Goal: Task Accomplishment & Management: Use online tool/utility

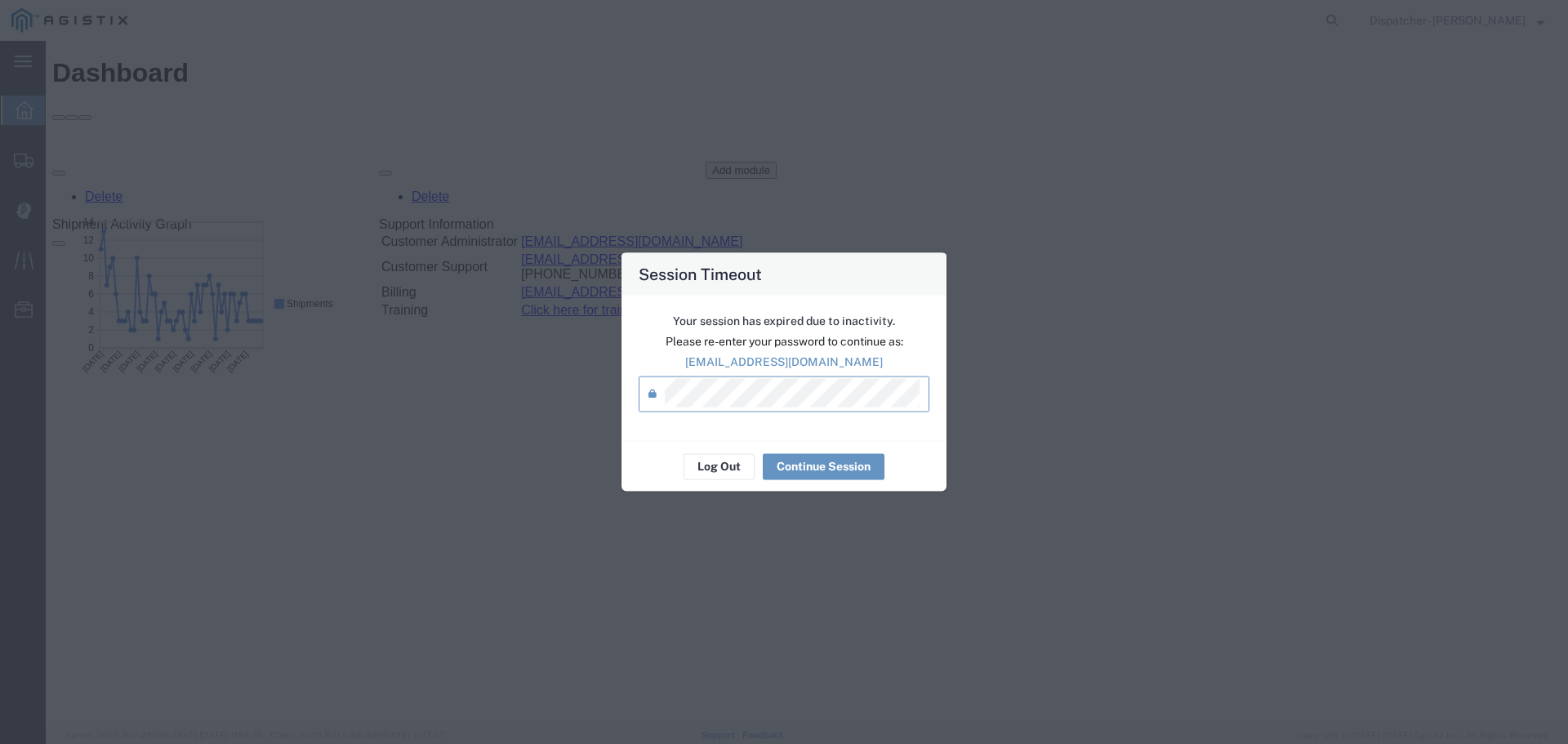
click at [824, 481] on div "Log Out Continue Session" at bounding box center [784, 466] width 325 height 51
click at [822, 468] on button "Continue Session" at bounding box center [824, 467] width 122 height 26
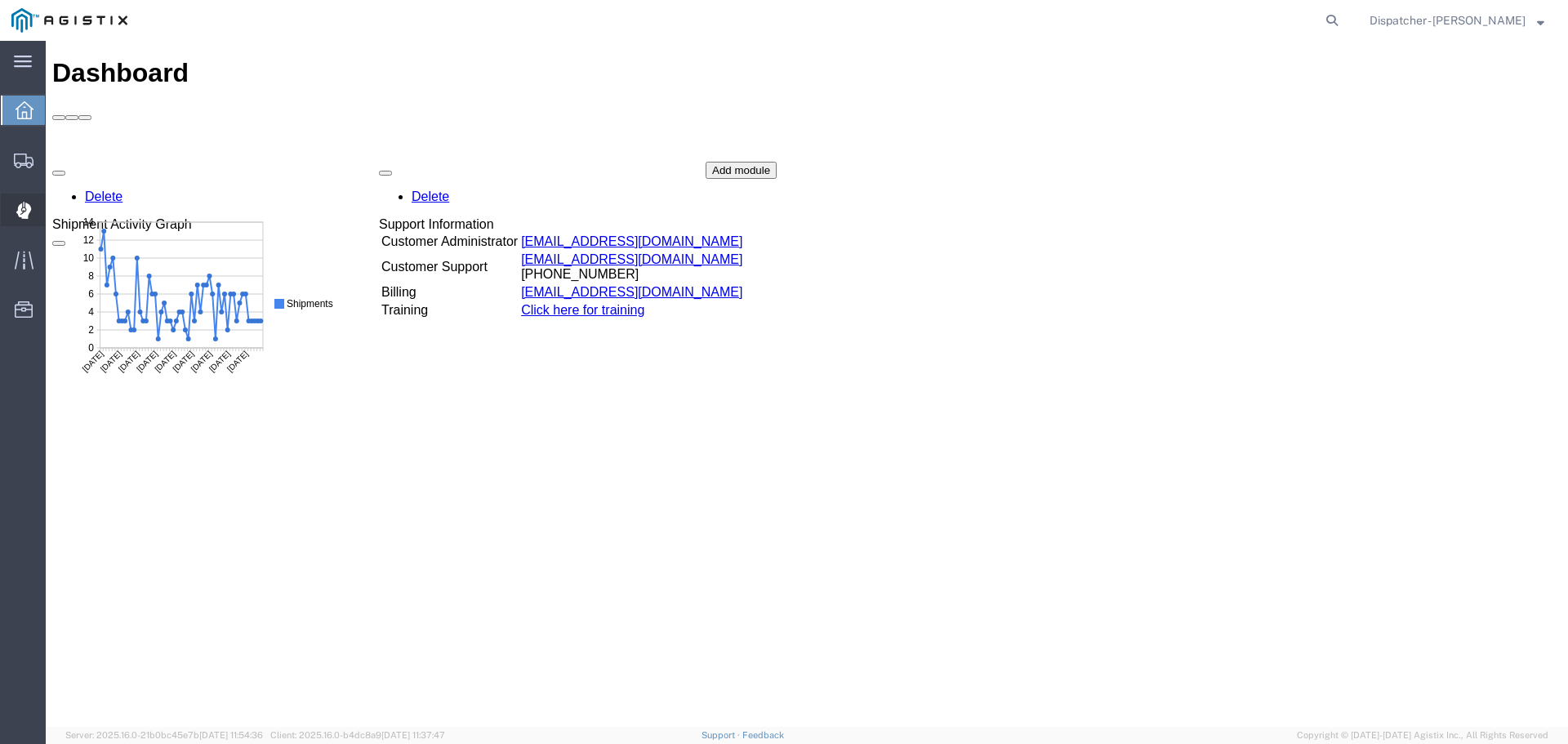
click at [20, 222] on div at bounding box center [24, 209] width 45 height 32
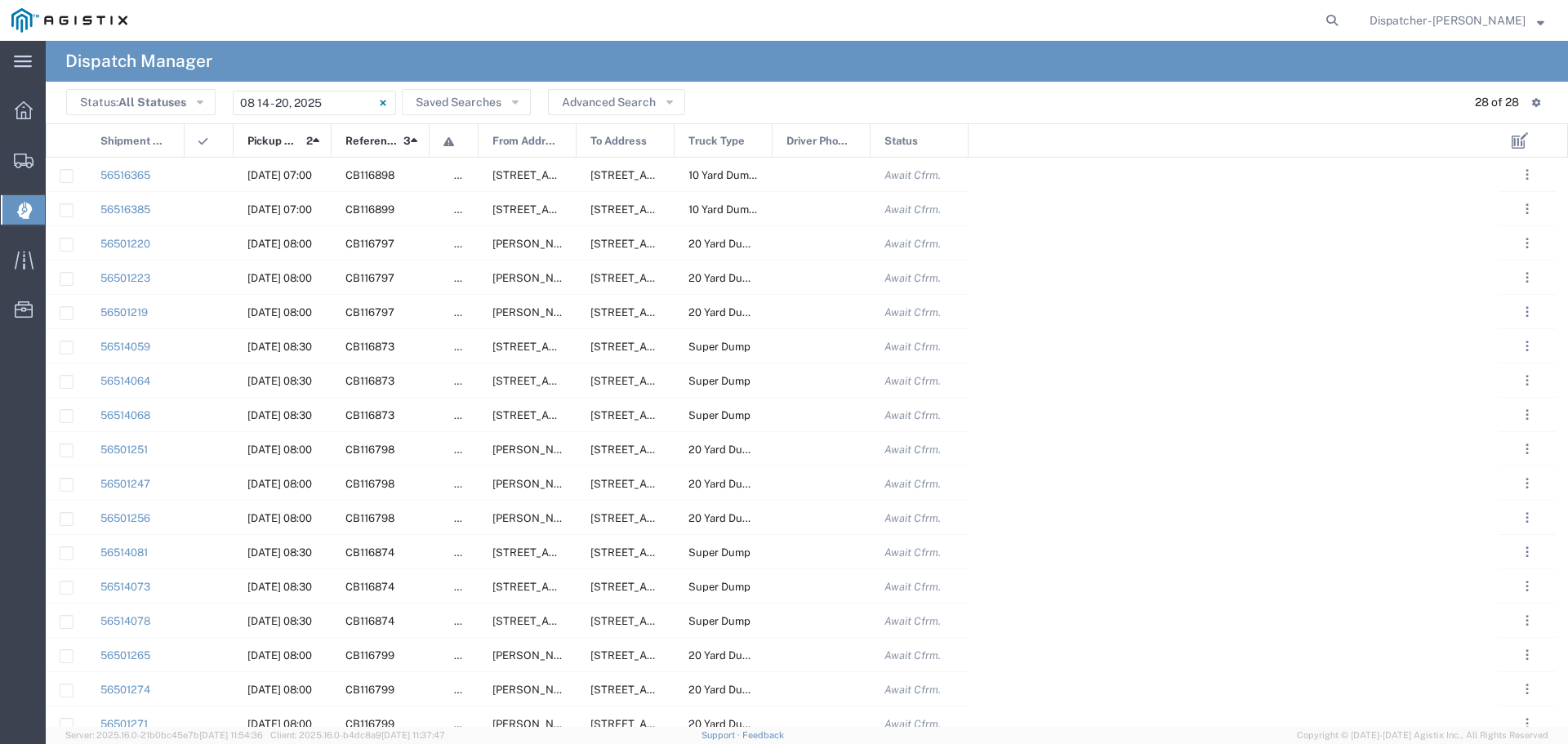
click at [251, 141] on span "Pickup Date and Time" at bounding box center [274, 140] width 53 height 34
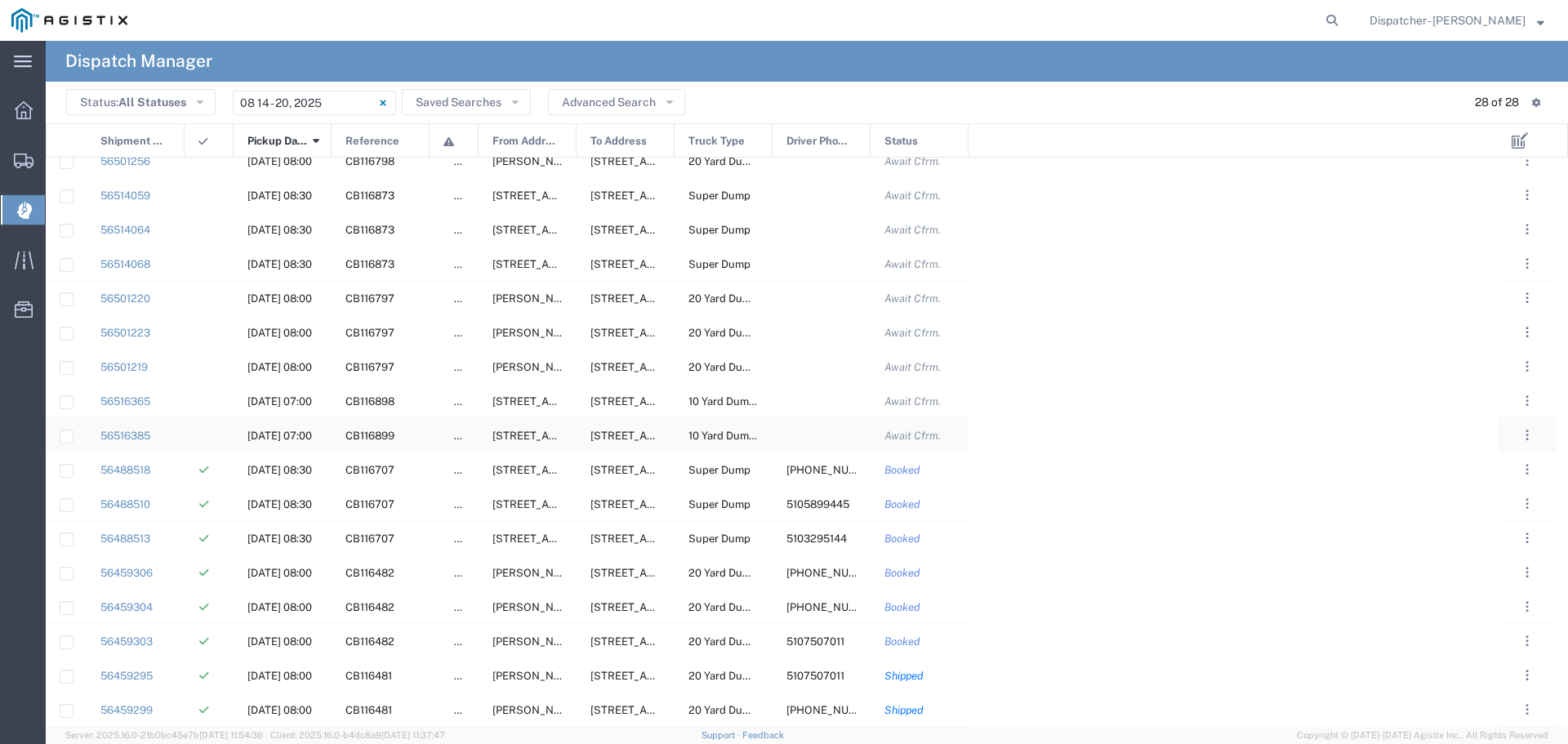
click at [279, 437] on span "[DATE] 07:00" at bounding box center [280, 436] width 65 height 12
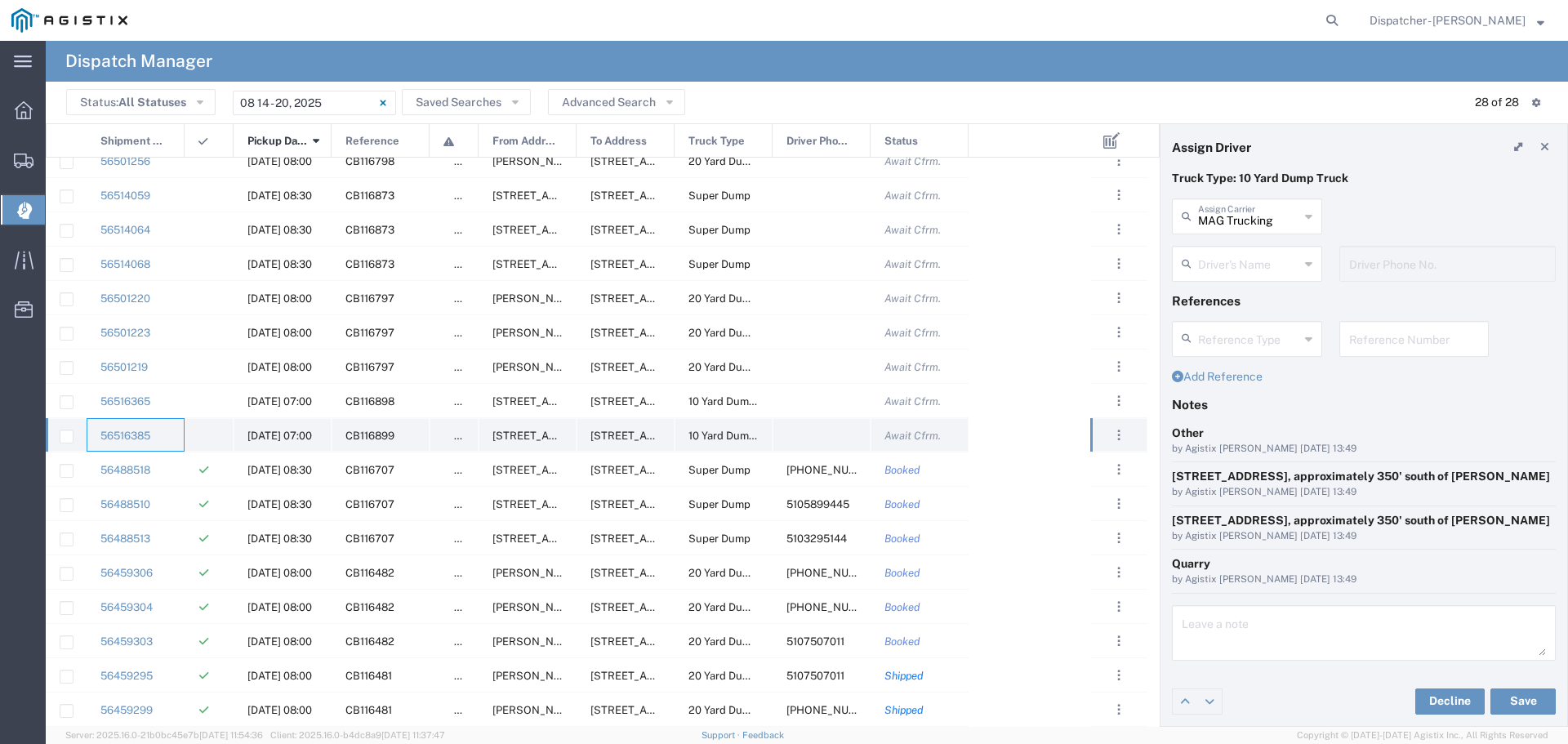
drag, startPoint x: 153, startPoint y: 434, endPoint x: 101, endPoint y: 428, distance: 52.3
click at [101, 428] on div "56516385" at bounding box center [135, 434] width 98 height 33
click at [158, 434] on div "56516385" at bounding box center [135, 434] width 98 height 33
click at [148, 437] on link "56516385" at bounding box center [125, 436] width 50 height 12
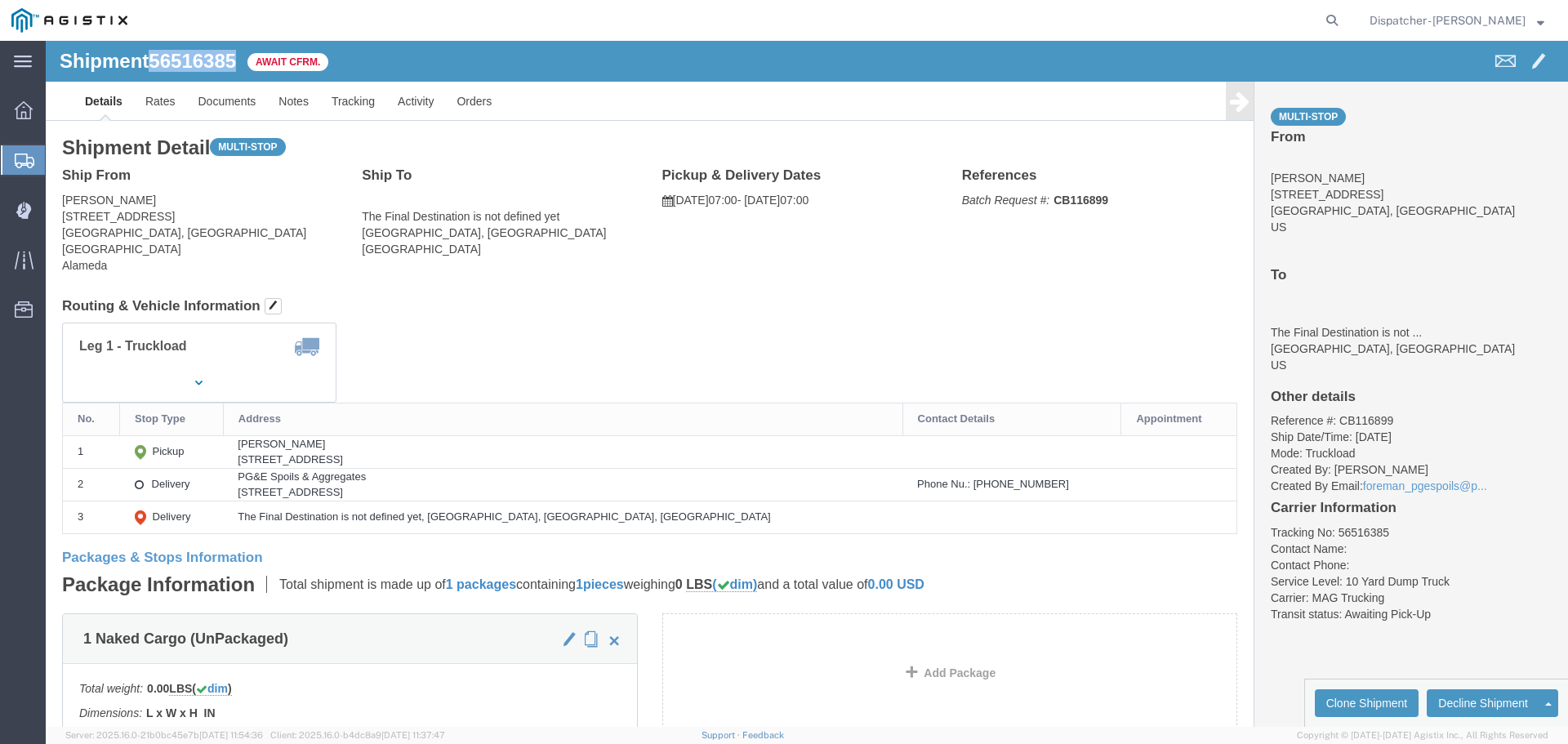
drag, startPoint x: 112, startPoint y: 22, endPoint x: 199, endPoint y: 21, distance: 87.0
click div "Shipment 56516385 Await Cfrm."
copy span "56516385"
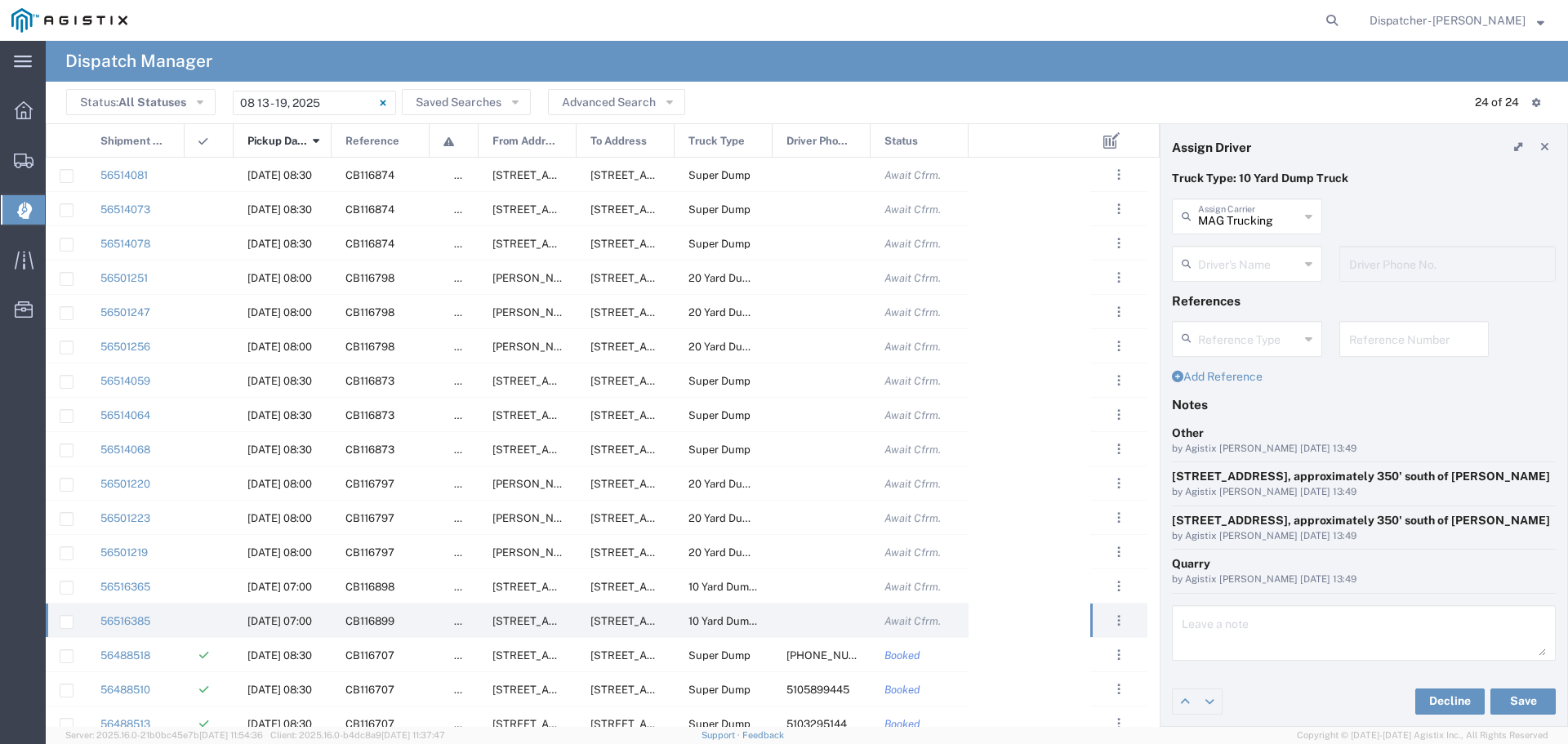
scroll to position [30, 0]
click at [298, 558] on span "[DATE] 08:00" at bounding box center [280, 552] width 65 height 12
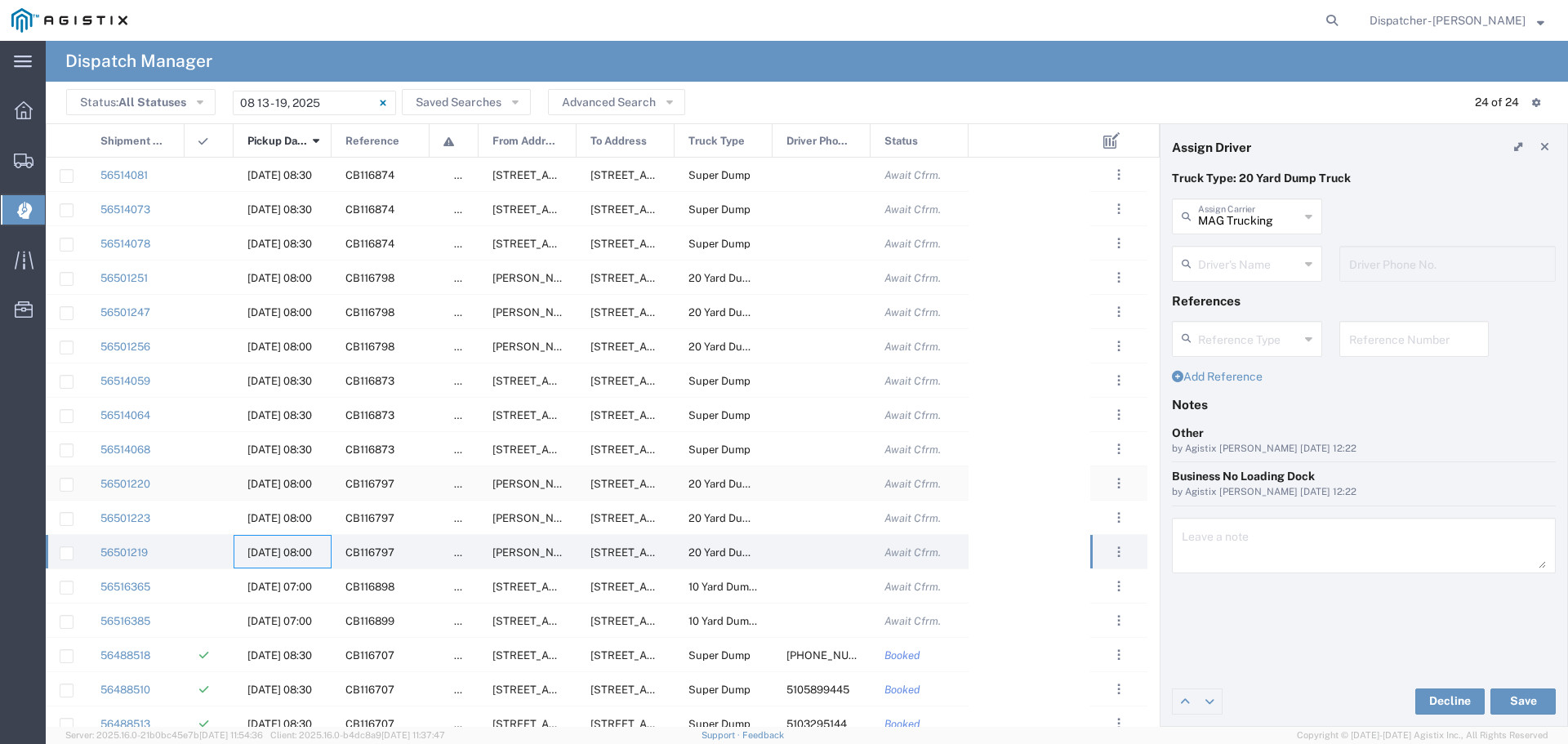
click at [274, 482] on span "[DATE] 08:00" at bounding box center [280, 484] width 65 height 12
click at [276, 553] on span "[DATE] 08:00" at bounding box center [280, 552] width 65 height 12
click at [1204, 276] on input "text" at bounding box center [1249, 263] width 101 height 29
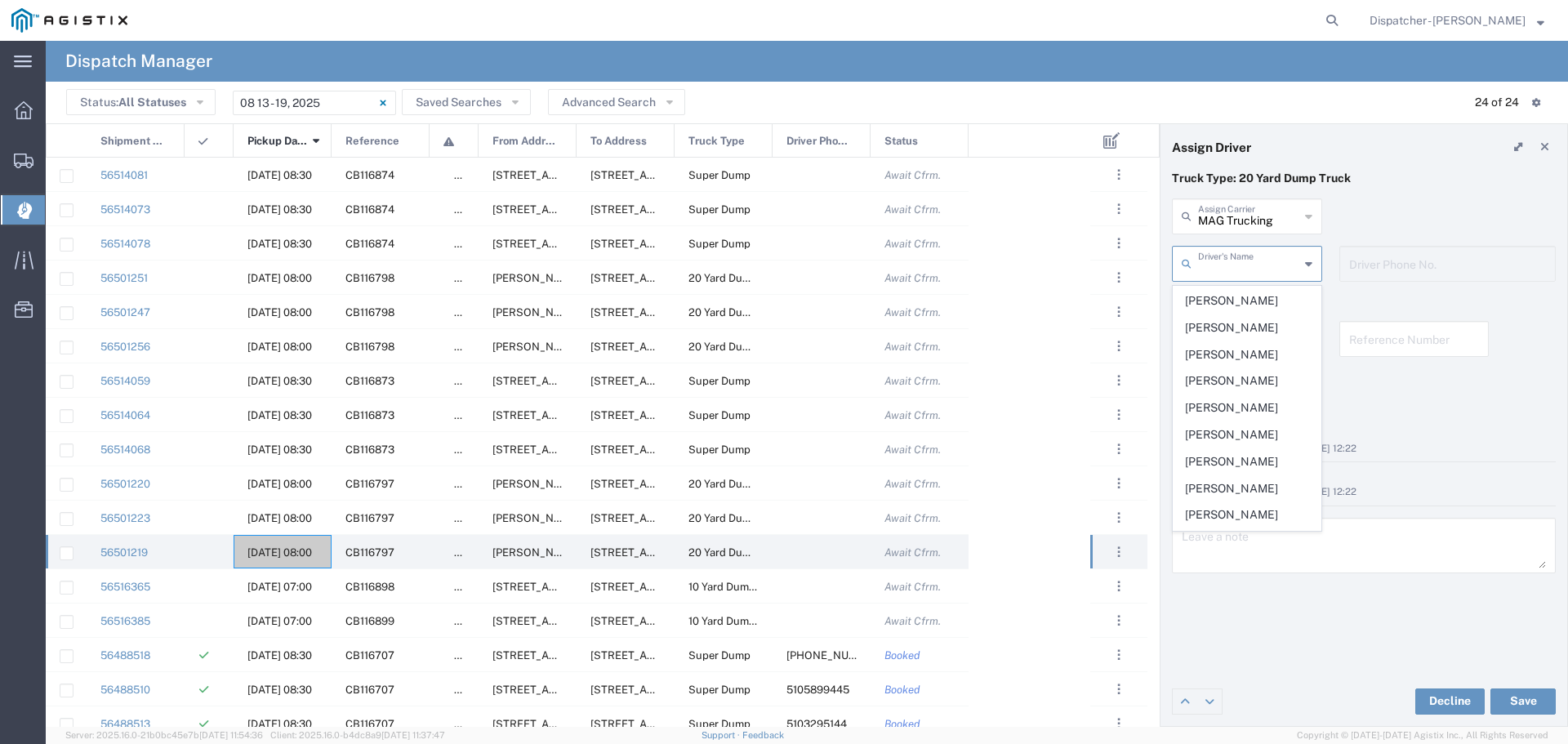
scroll to position [435, 0]
click at [1219, 220] on input "text" at bounding box center [1249, 215] width 101 height 29
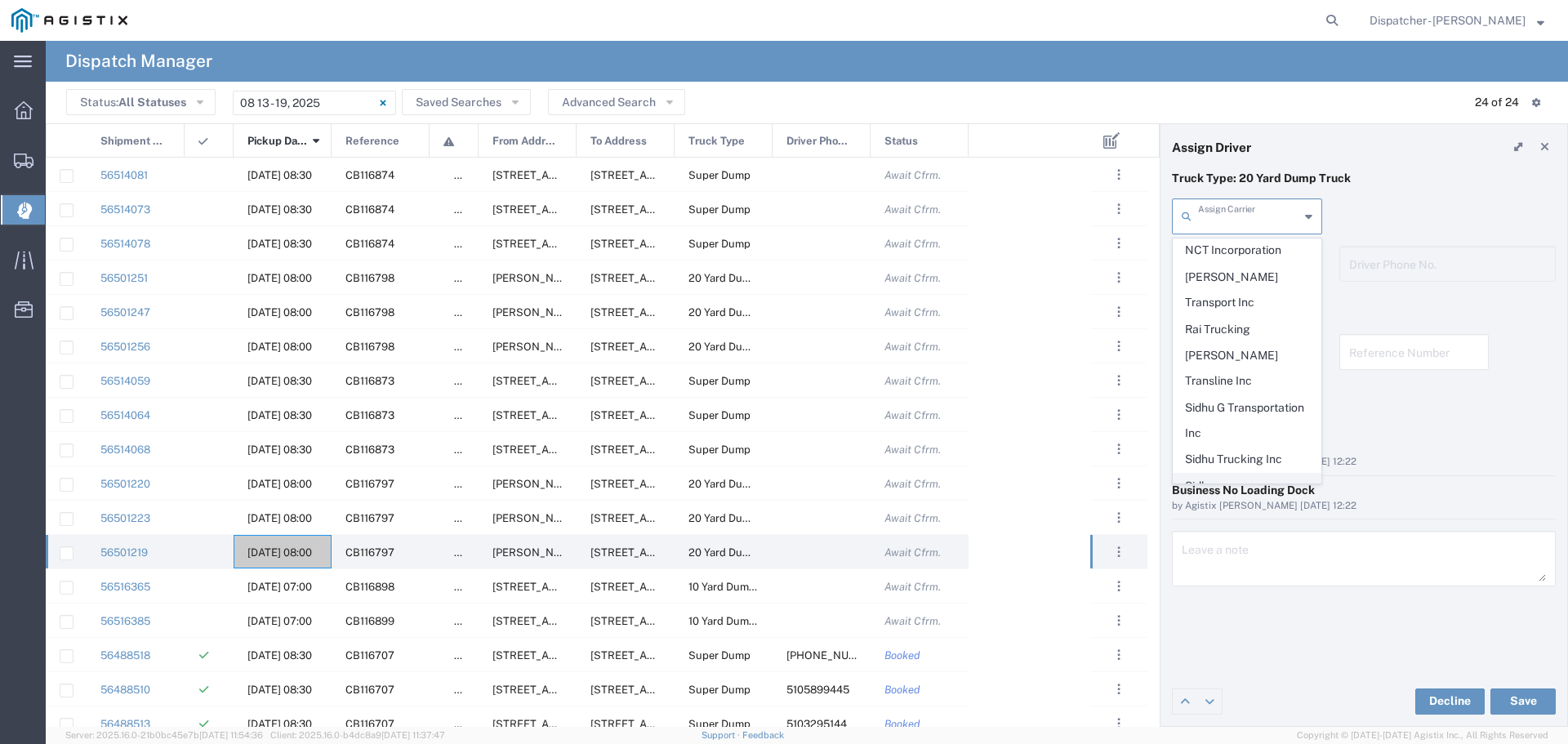
scroll to position [834, 0]
click at [1253, 481] on span "T-[PERSON_NAME] Trucking" at bounding box center [1247, 507] width 147 height 51
type input "T-[PERSON_NAME] Trucking"
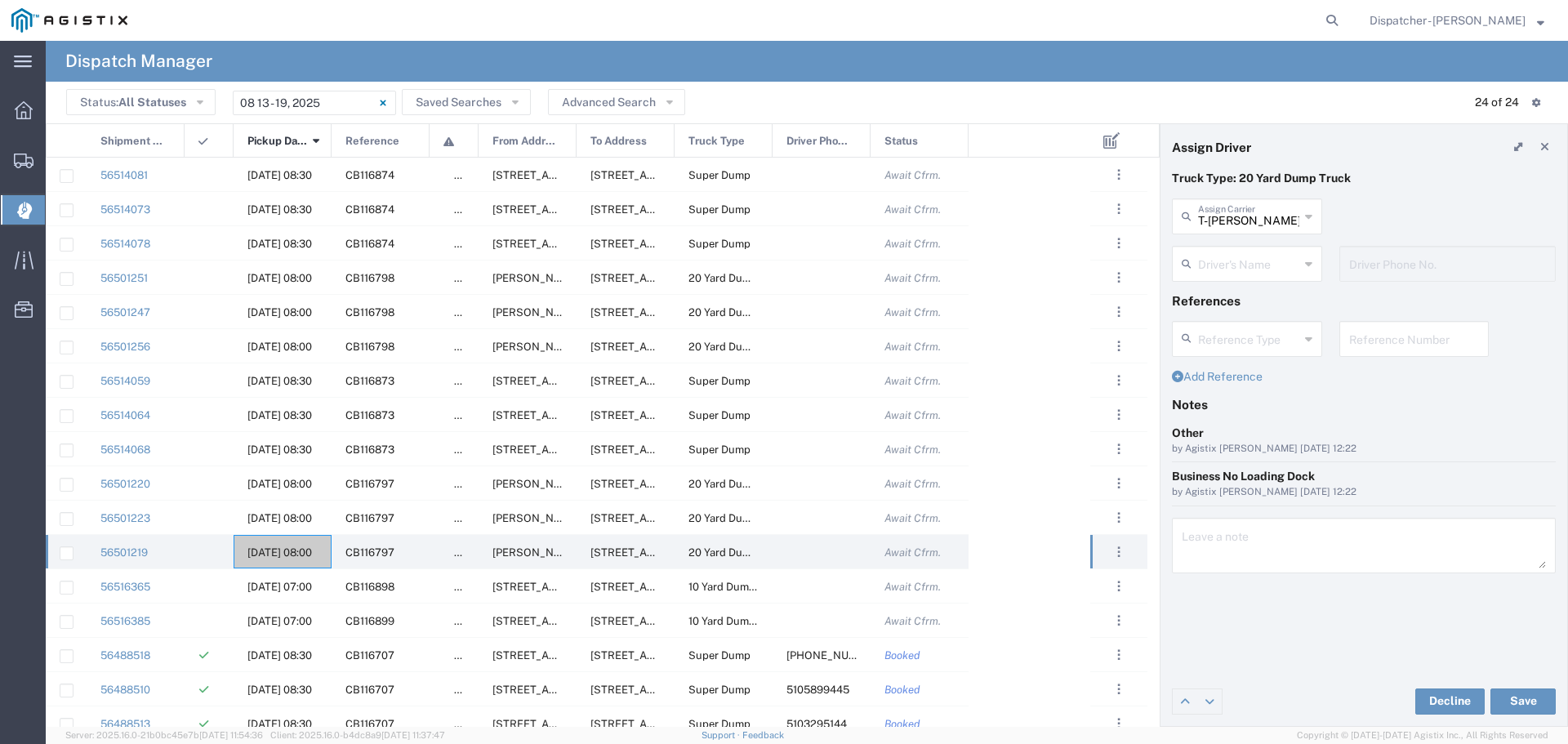
scroll to position [0, 0]
click at [1217, 275] on input "text" at bounding box center [1249, 263] width 101 height 29
click at [1231, 306] on span "[PERSON_NAME]" at bounding box center [1247, 299] width 147 height 25
type input "[PERSON_NAME]"
type input "5105899445"
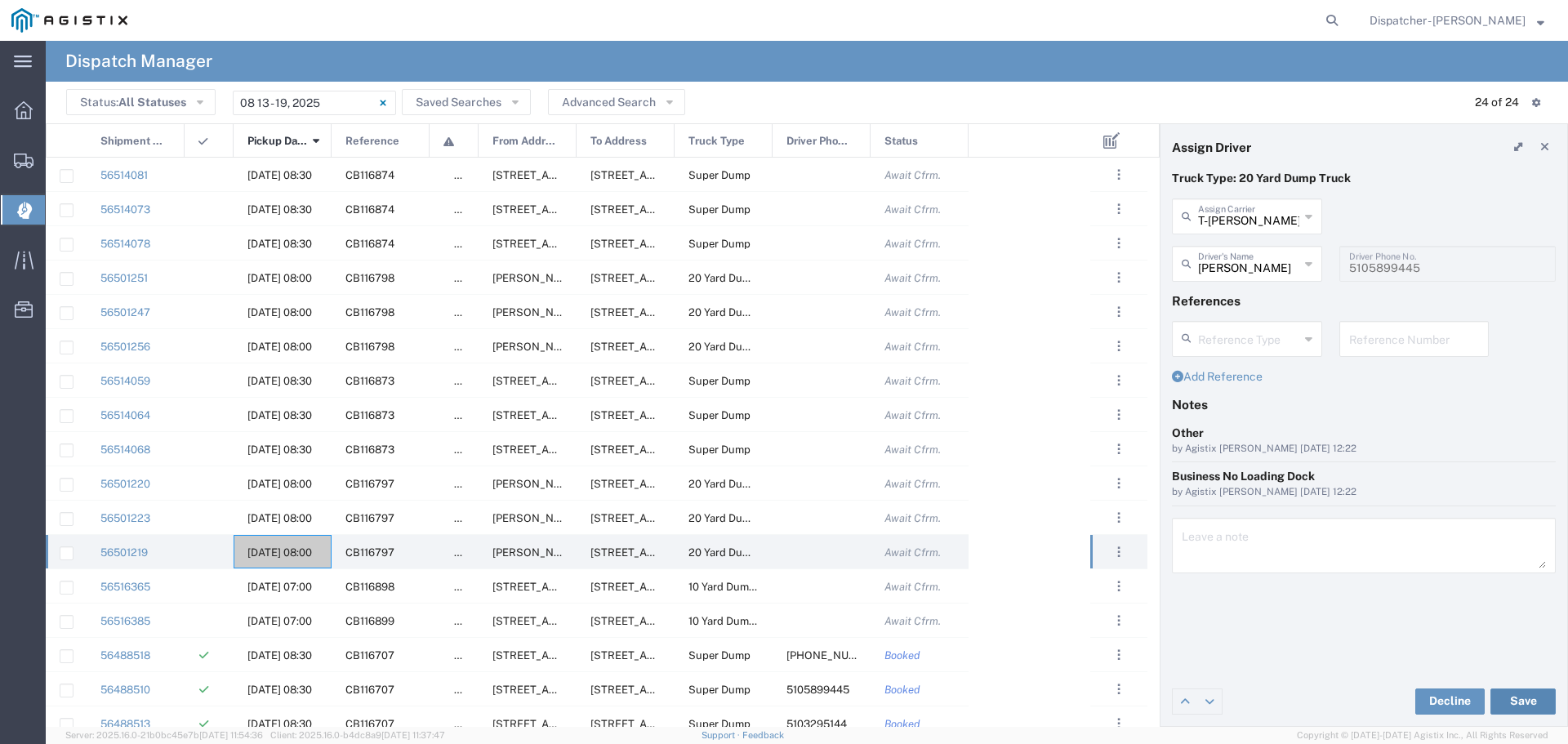
click at [1517, 706] on button "Save" at bounding box center [1523, 701] width 65 height 26
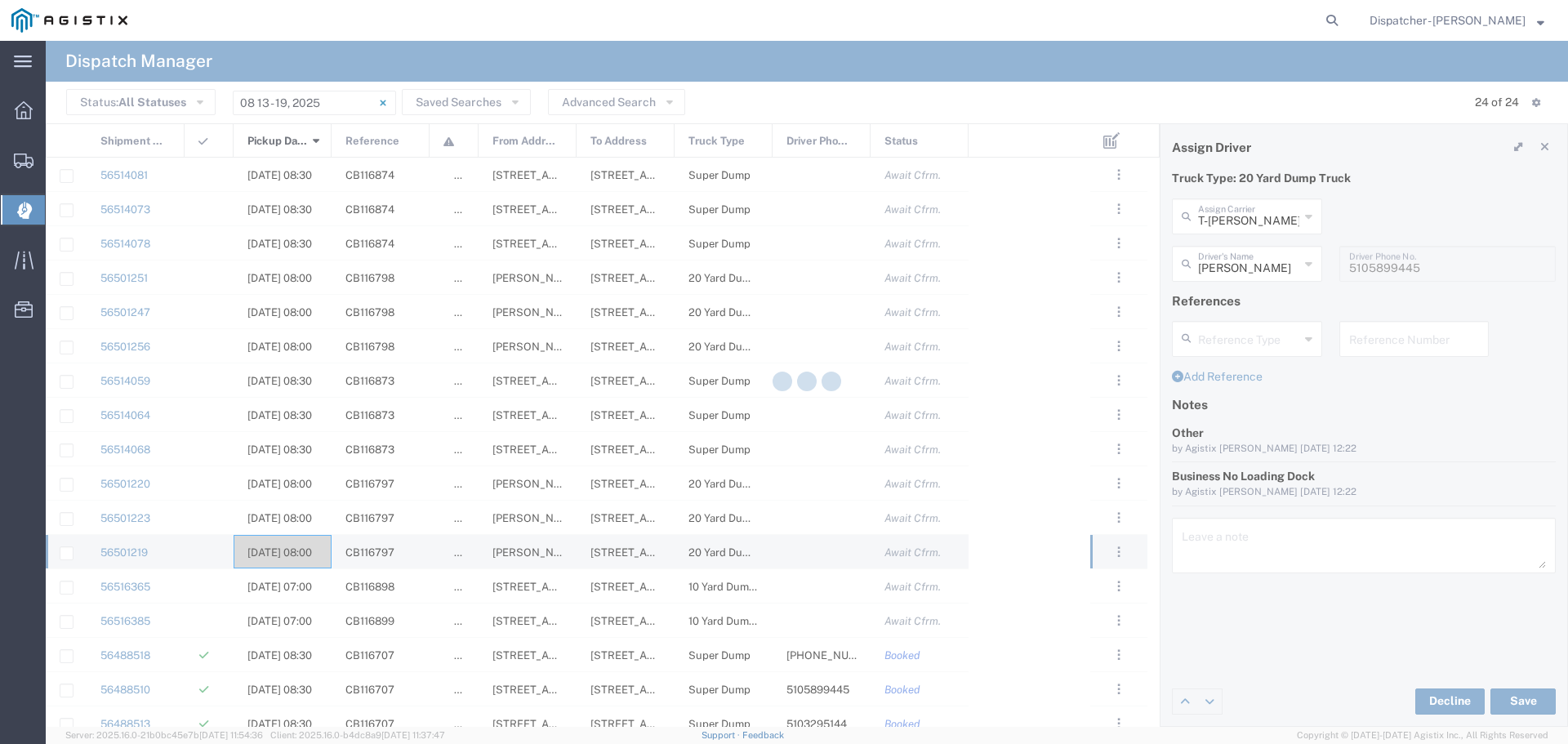
type input "[PERSON_NAME]"
type input "T-[PERSON_NAME] Trucking"
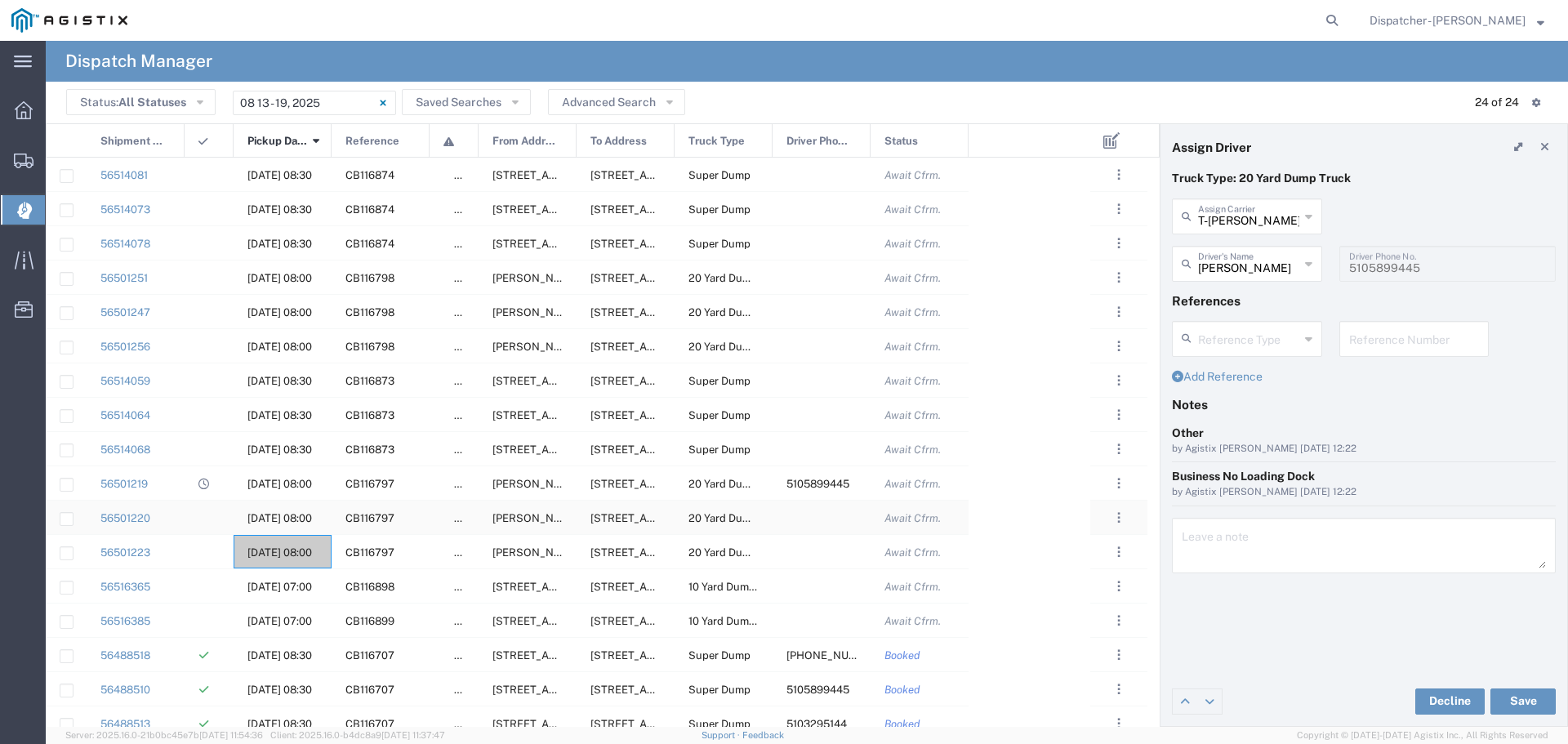
click at [295, 514] on span "[DATE] 08:00" at bounding box center [280, 518] width 65 height 12
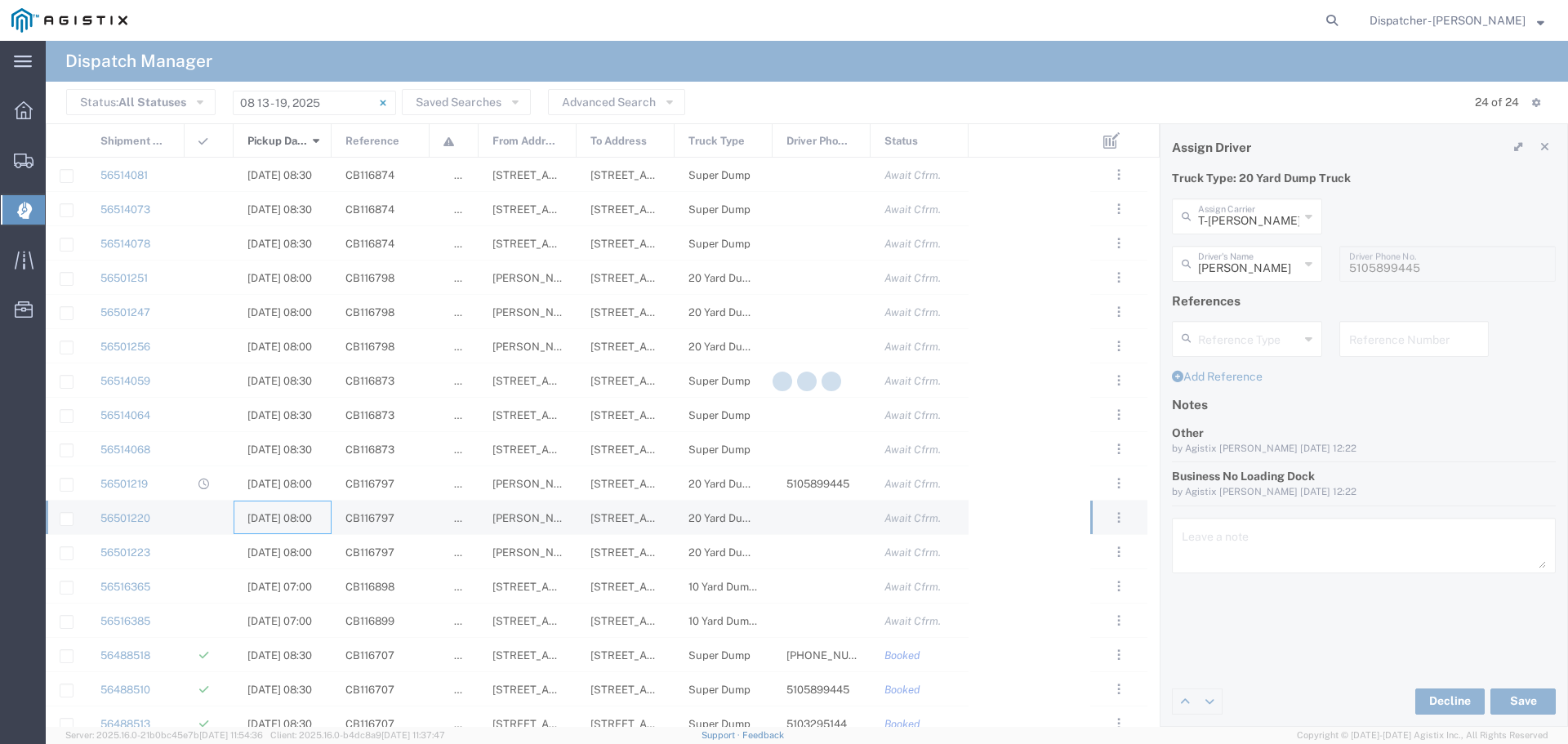
type input "MAG Trucking"
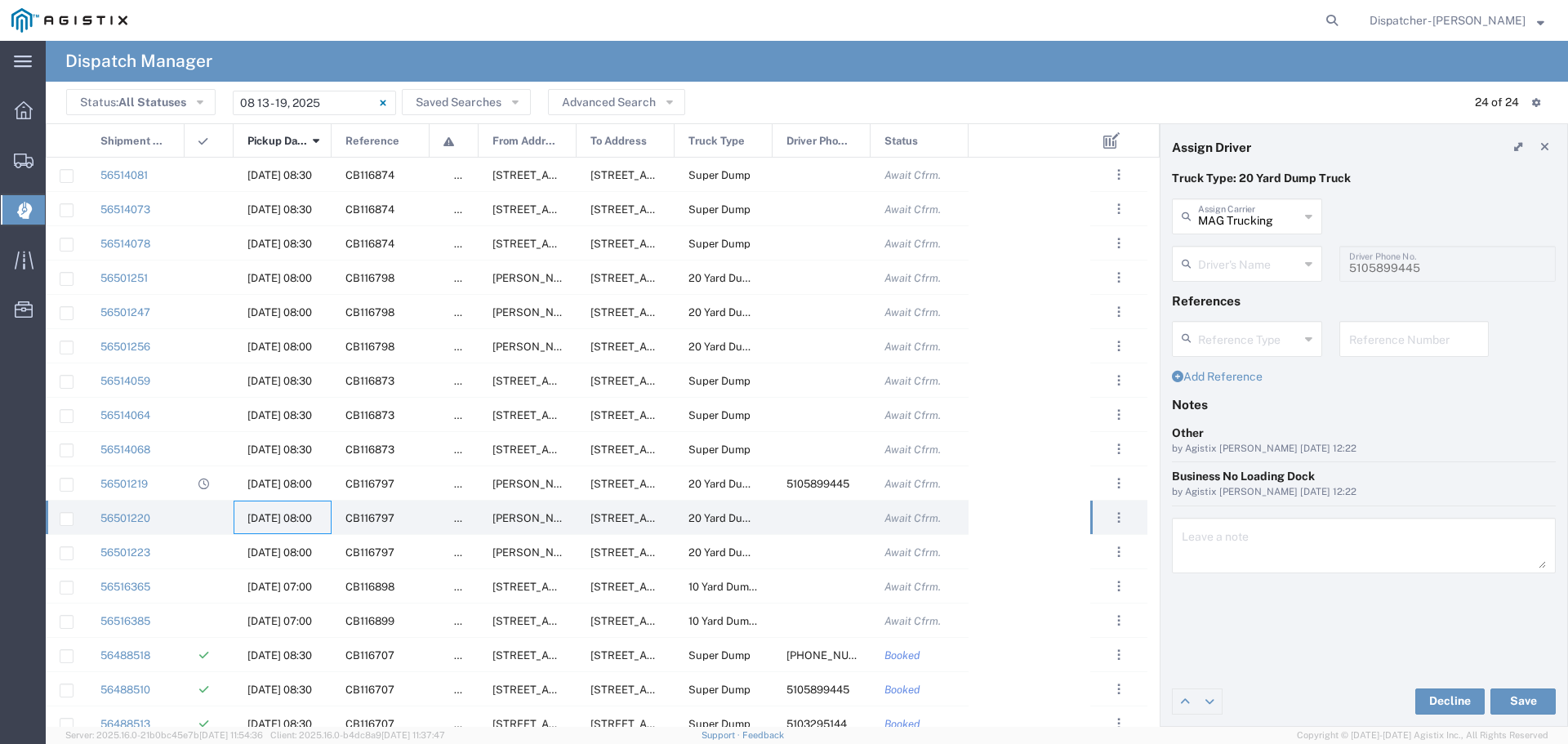
click at [1299, 262] on input "text" at bounding box center [1249, 263] width 101 height 29
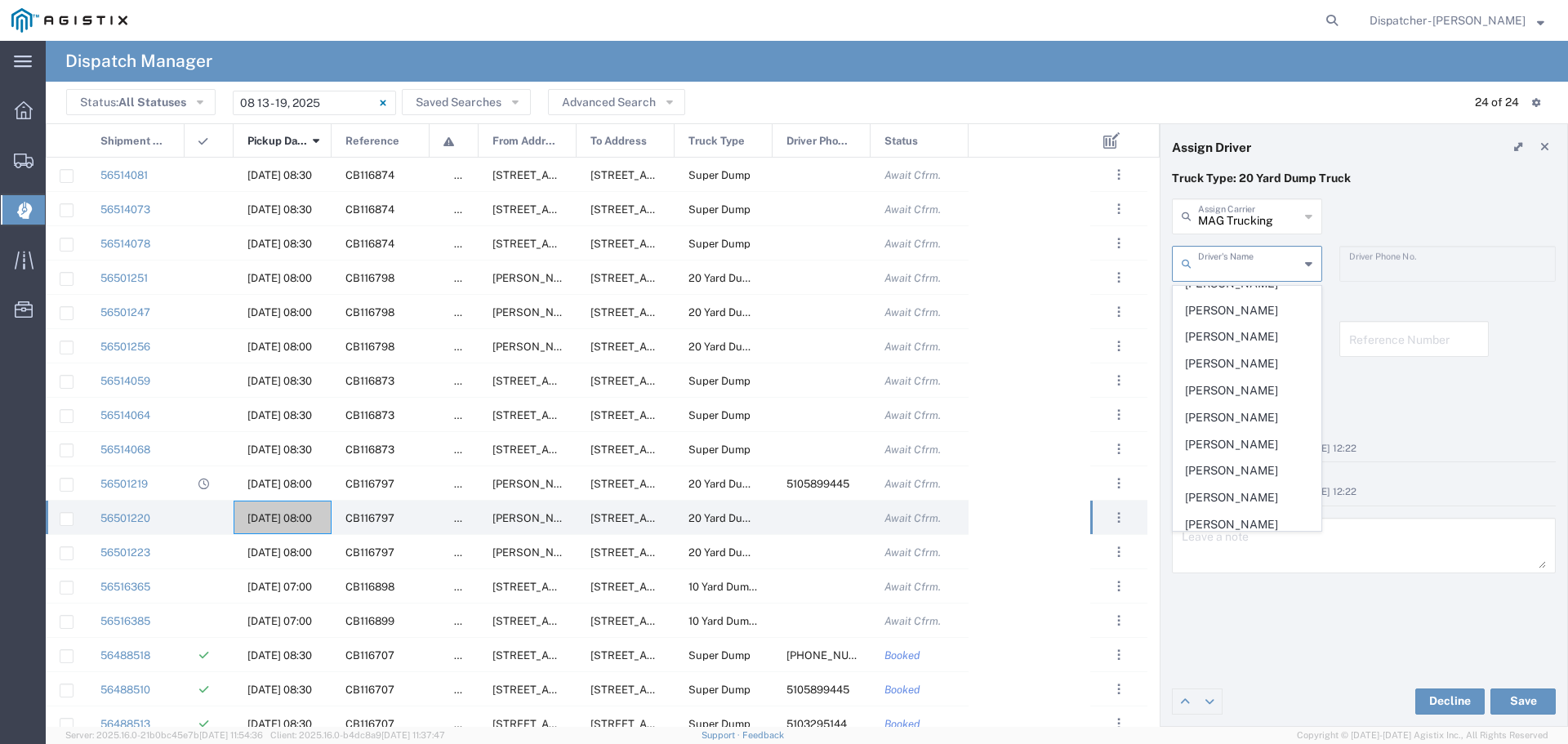
scroll to position [302, 0]
click at [1265, 437] on span "[PERSON_NAME]" at bounding box center [1247, 424] width 147 height 25
type input "[PERSON_NAME]"
type input "5103295144"
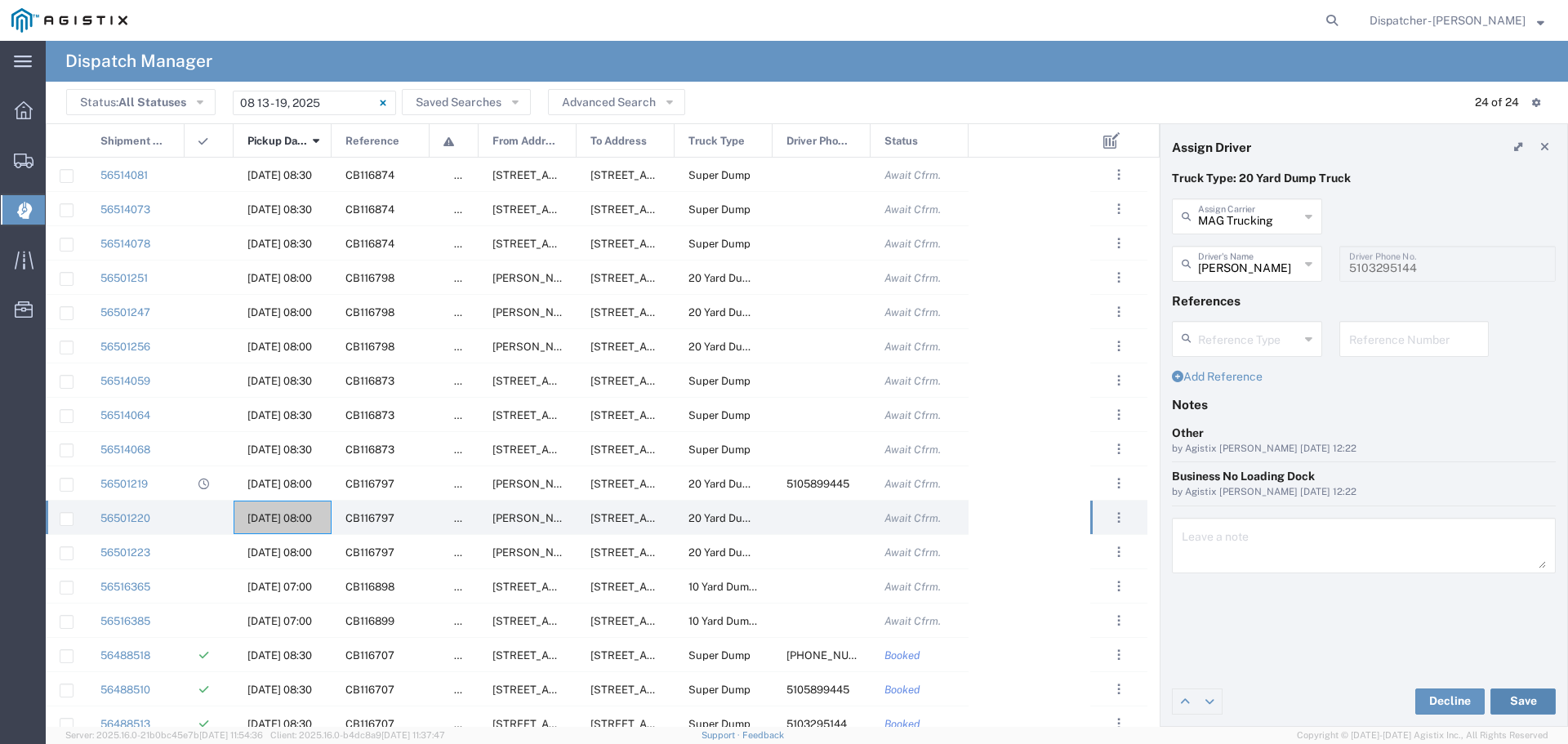
click at [1530, 693] on button "Save" at bounding box center [1523, 701] width 65 height 26
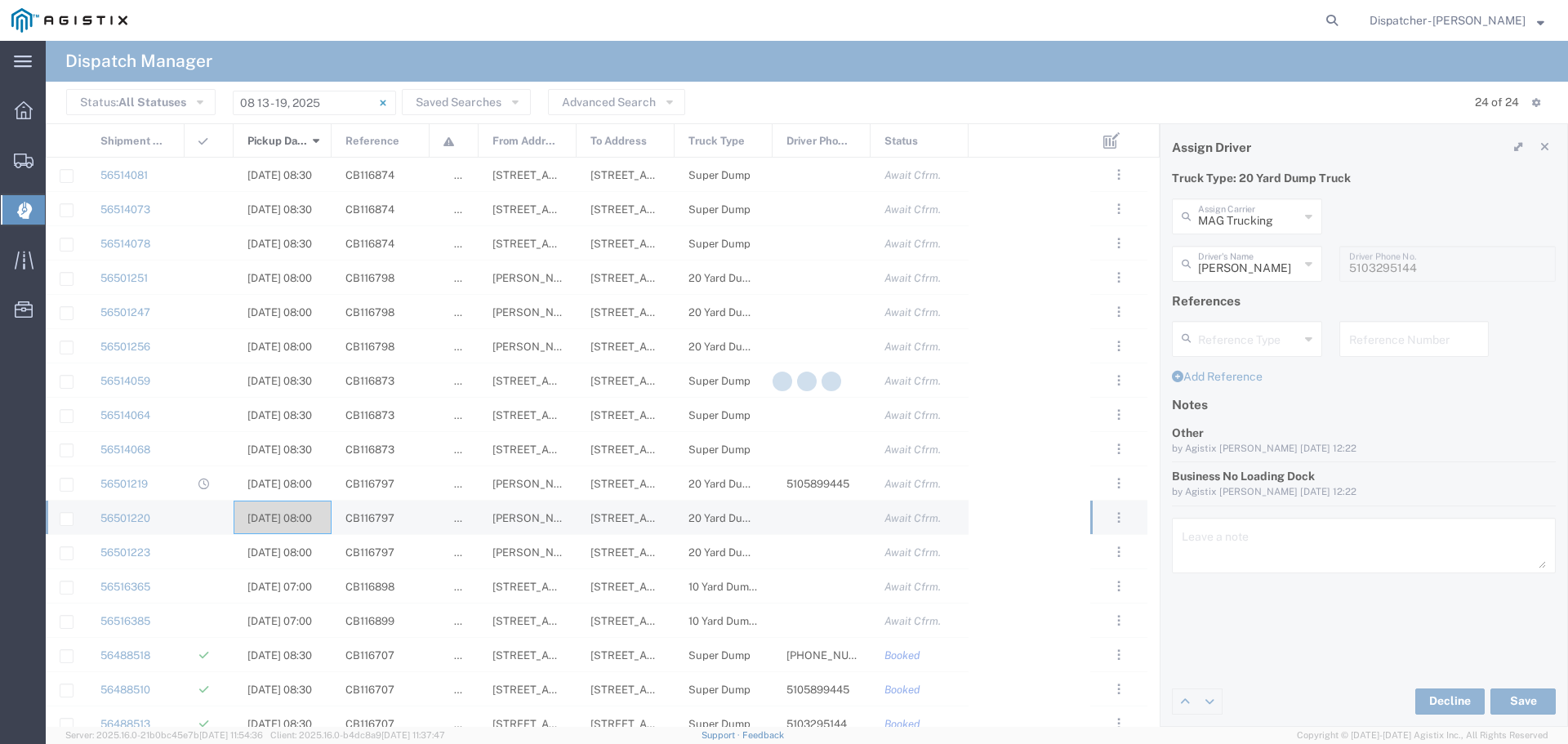
type input "[PERSON_NAME]"
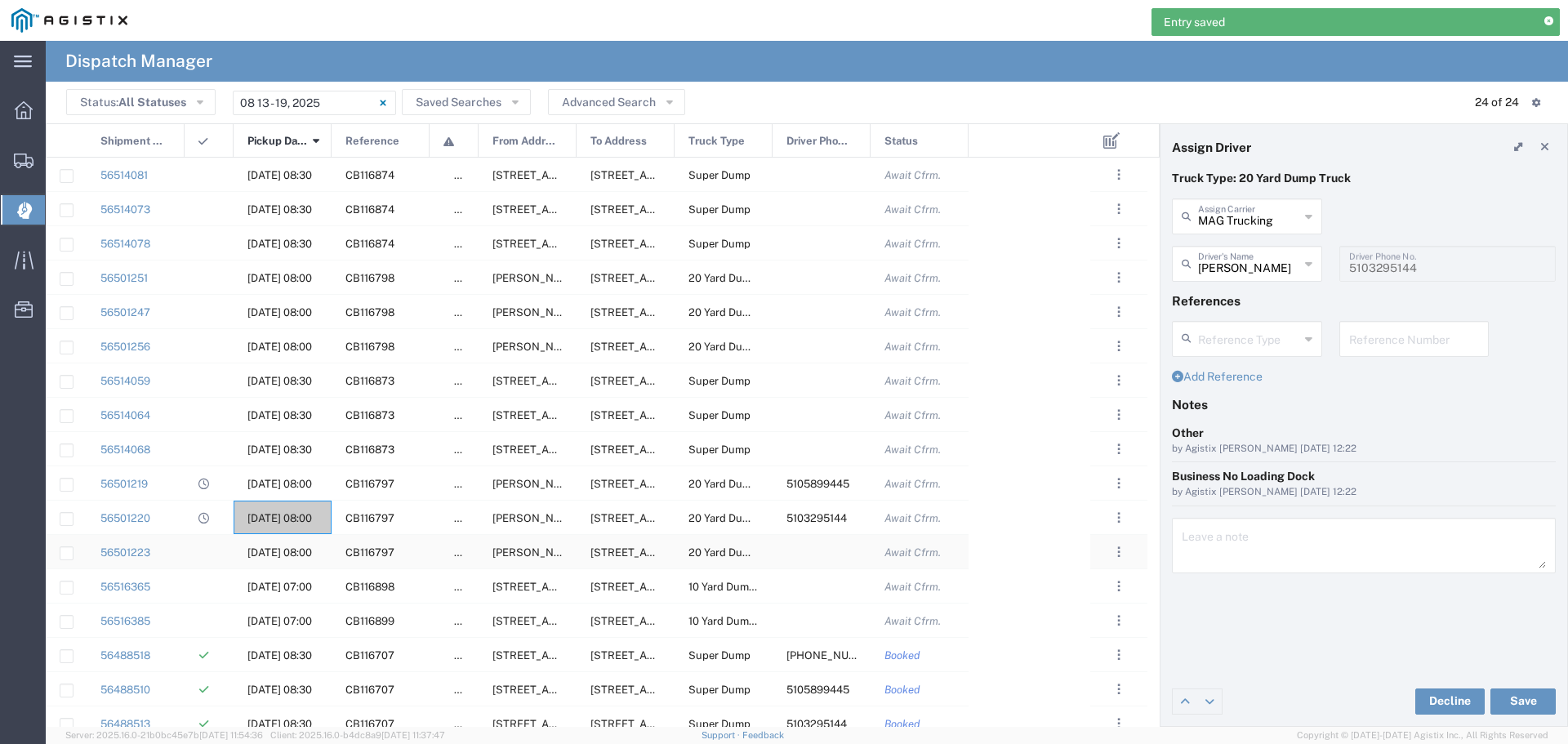
click at [277, 546] on span "[DATE] 08:00" at bounding box center [280, 552] width 65 height 12
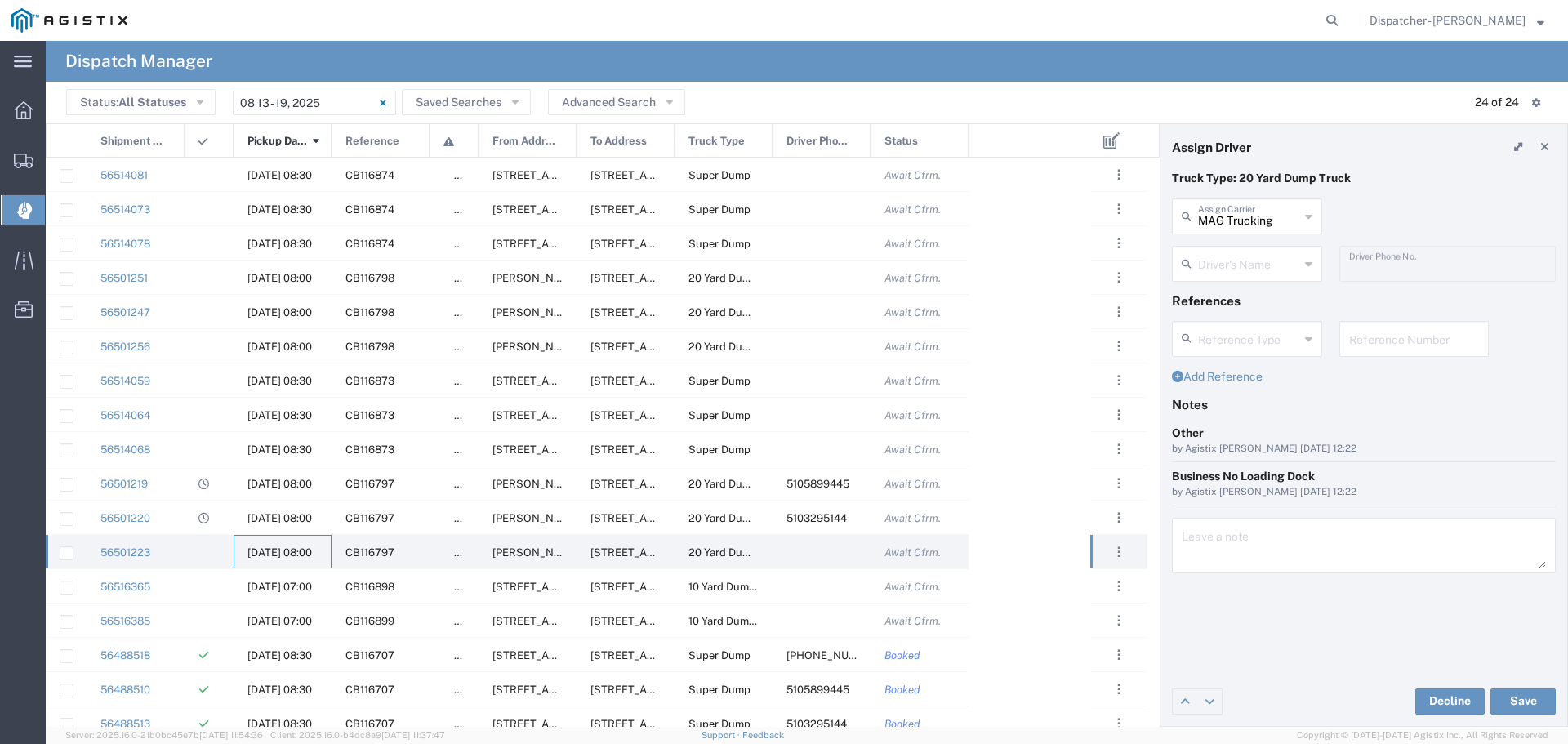
click at [1250, 262] on input "text" at bounding box center [1249, 263] width 101 height 29
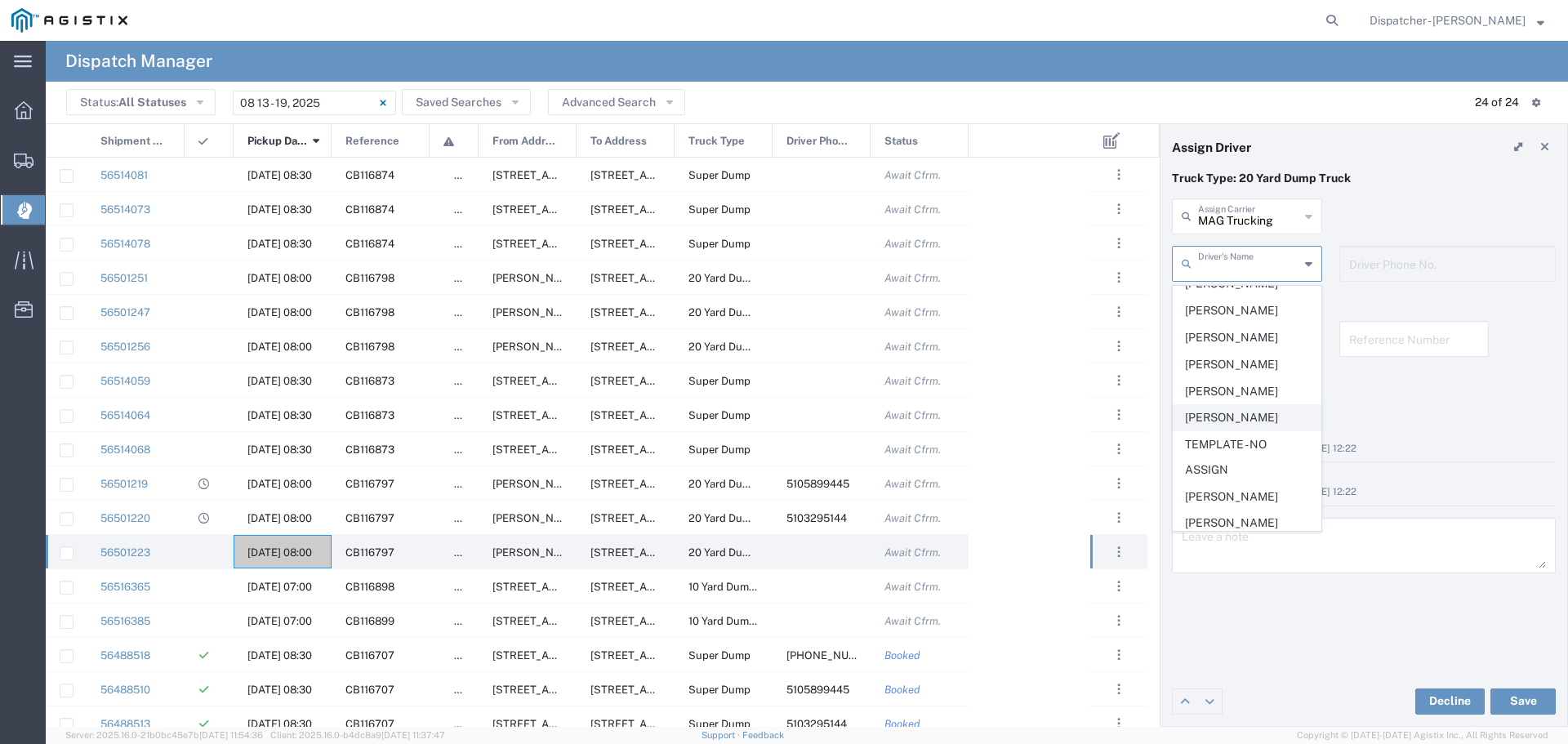
scroll to position [847, 0]
click at [1261, 447] on span "[PERSON_NAME]" at bounding box center [1247, 437] width 147 height 25
type input "[PERSON_NAME]"
type input "[PHONE_NUMBER]"
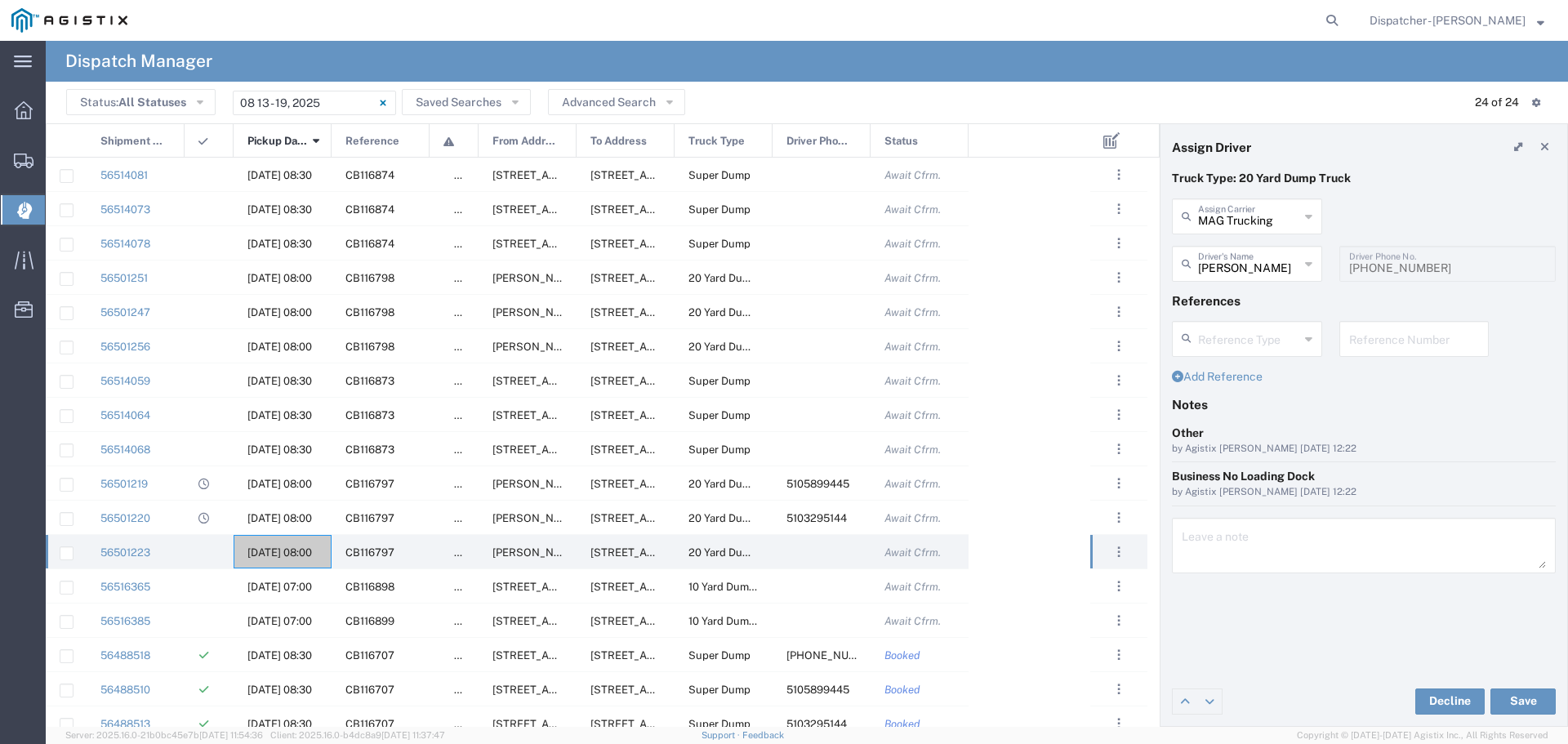
click at [1539, 687] on div "Decline Save" at bounding box center [1364, 701] width 406 height 49
click at [1540, 694] on button "Save" at bounding box center [1523, 701] width 65 height 26
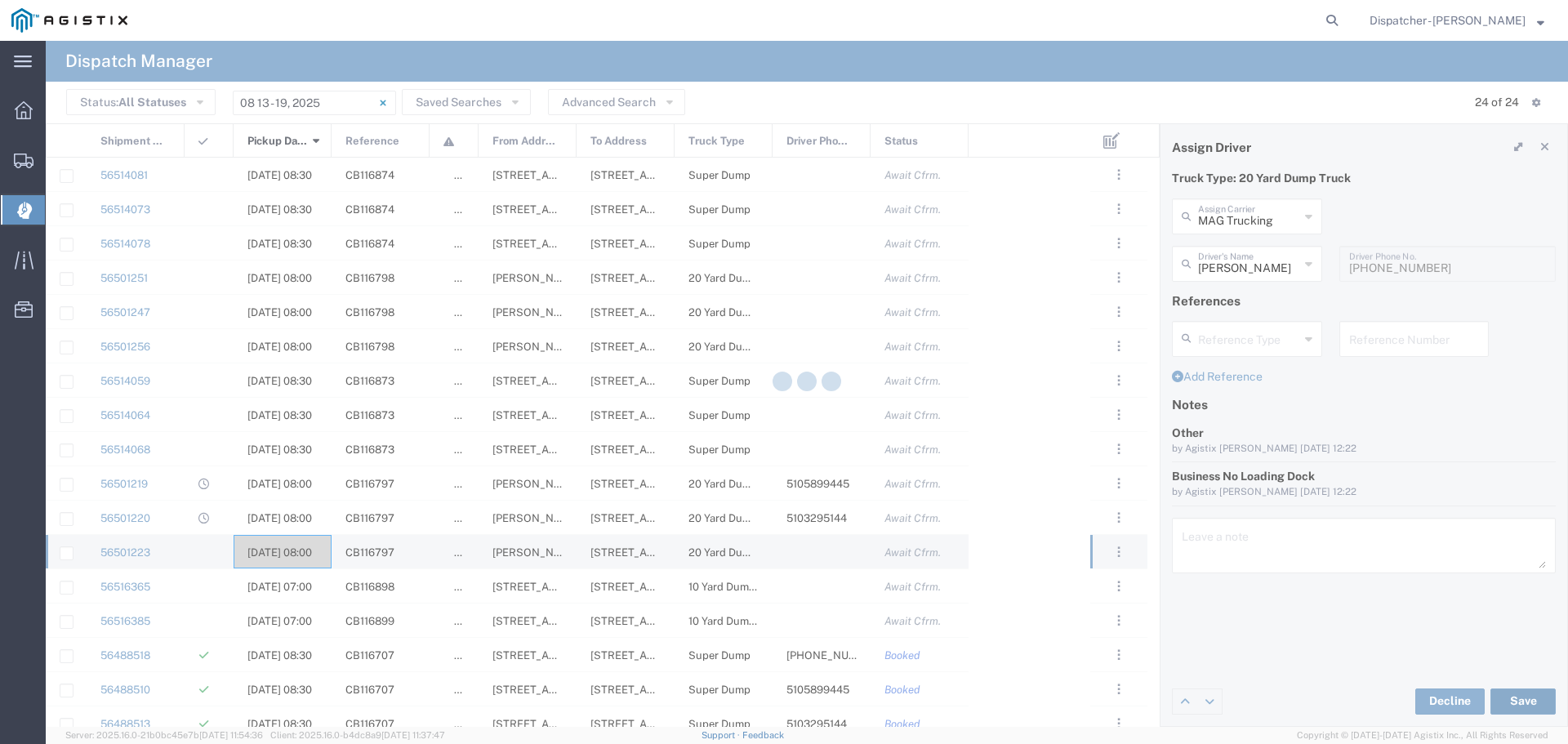
type input "[PERSON_NAME]"
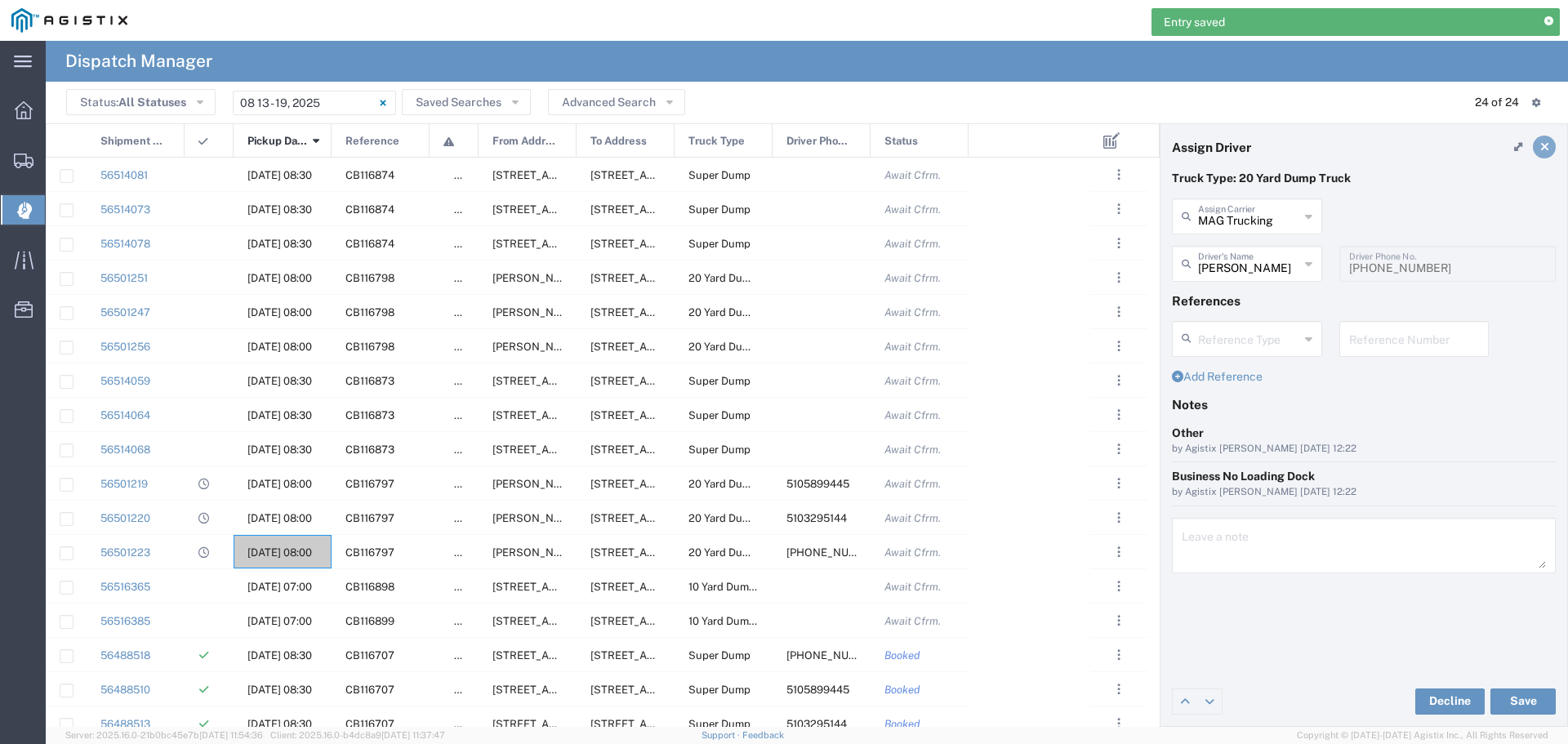
click at [1537, 149] on link at bounding box center [1544, 147] width 23 height 23
